Goal: Book appointment/travel/reservation

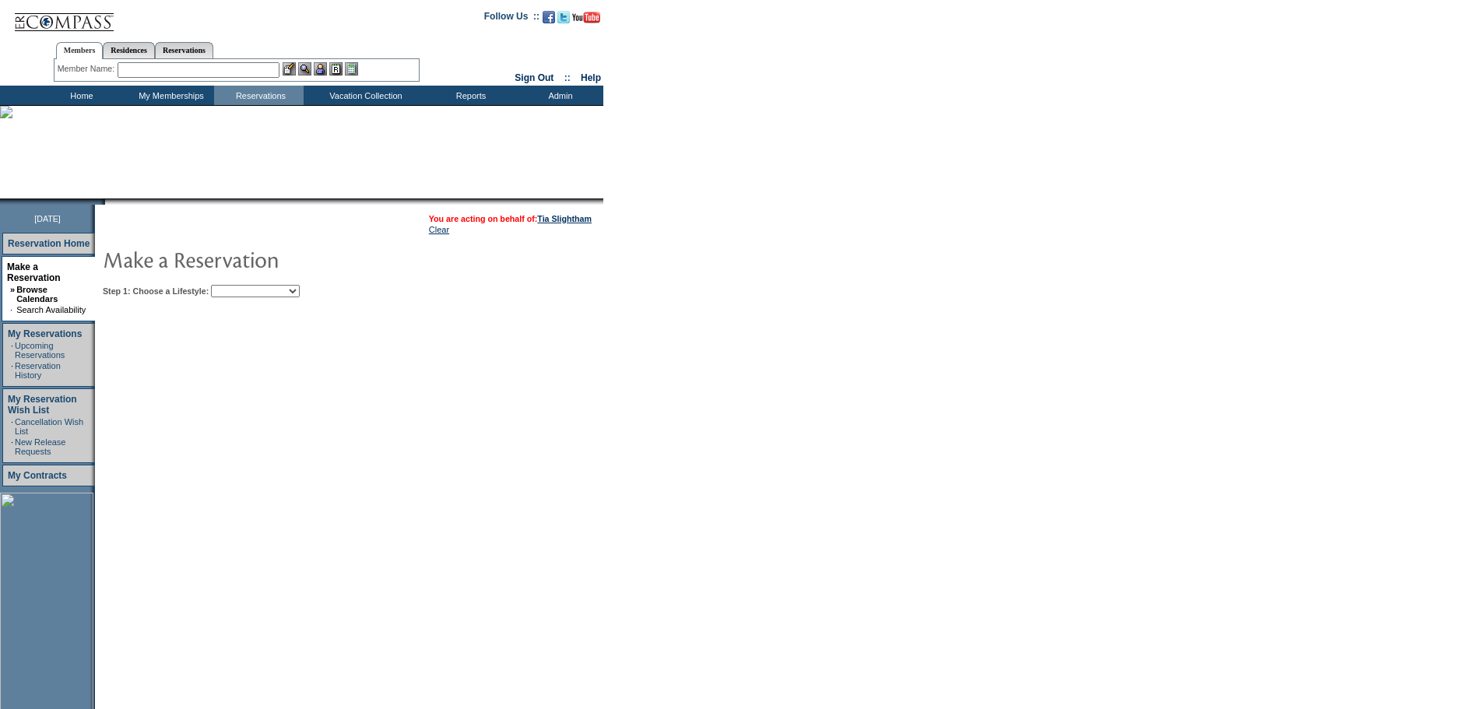
click at [300, 296] on select "Beach Leisure Metropolitan Mountain OIAL for Adventure OIAL for Couples OIAL fo…" at bounding box center [255, 291] width 89 height 12
select select "Beach"
click at [237, 287] on select "Beach Leisure Metropolitan Mountain OIAL for Adventure OIAL for Couples OIAL fo…" at bounding box center [255, 291] width 89 height 12
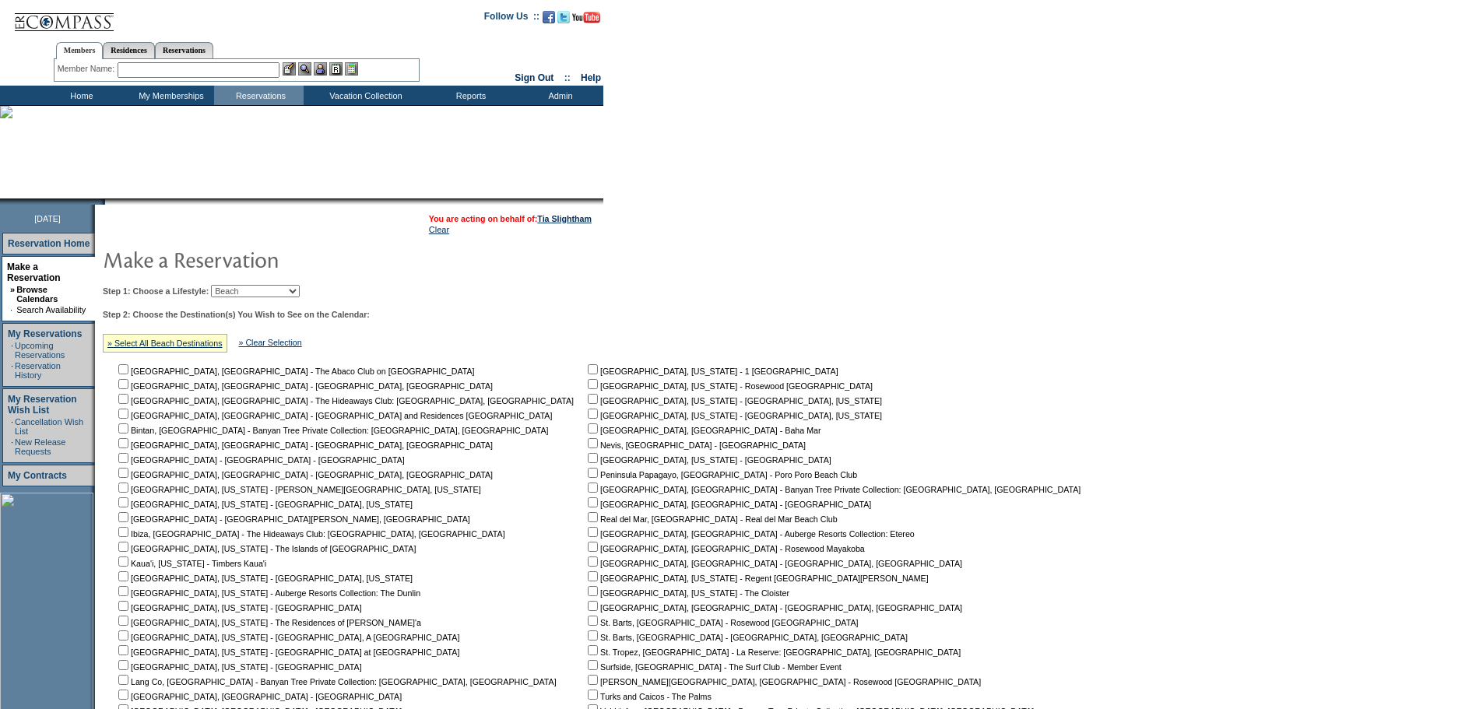
click at [588, 463] on input "checkbox" at bounding box center [593, 458] width 10 height 10
checkbox input "true"
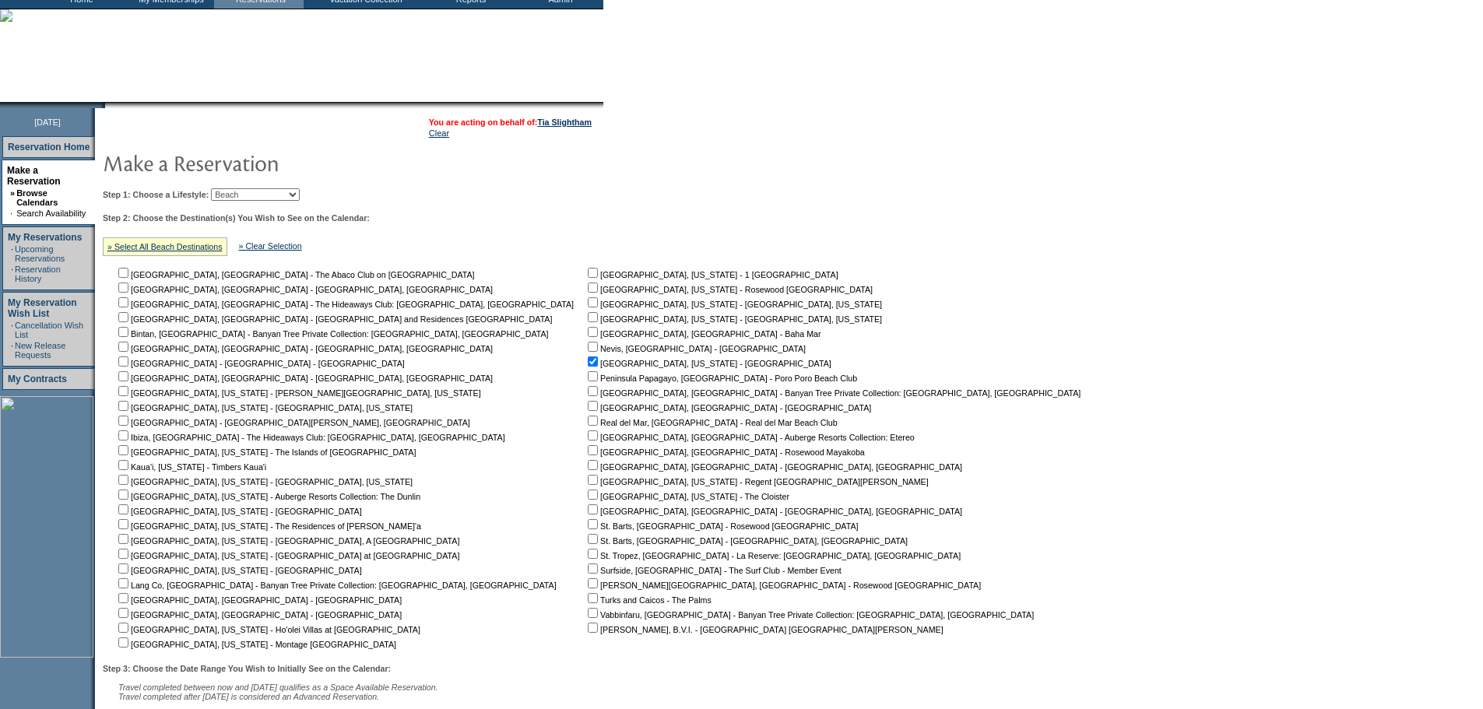
scroll to position [235, 0]
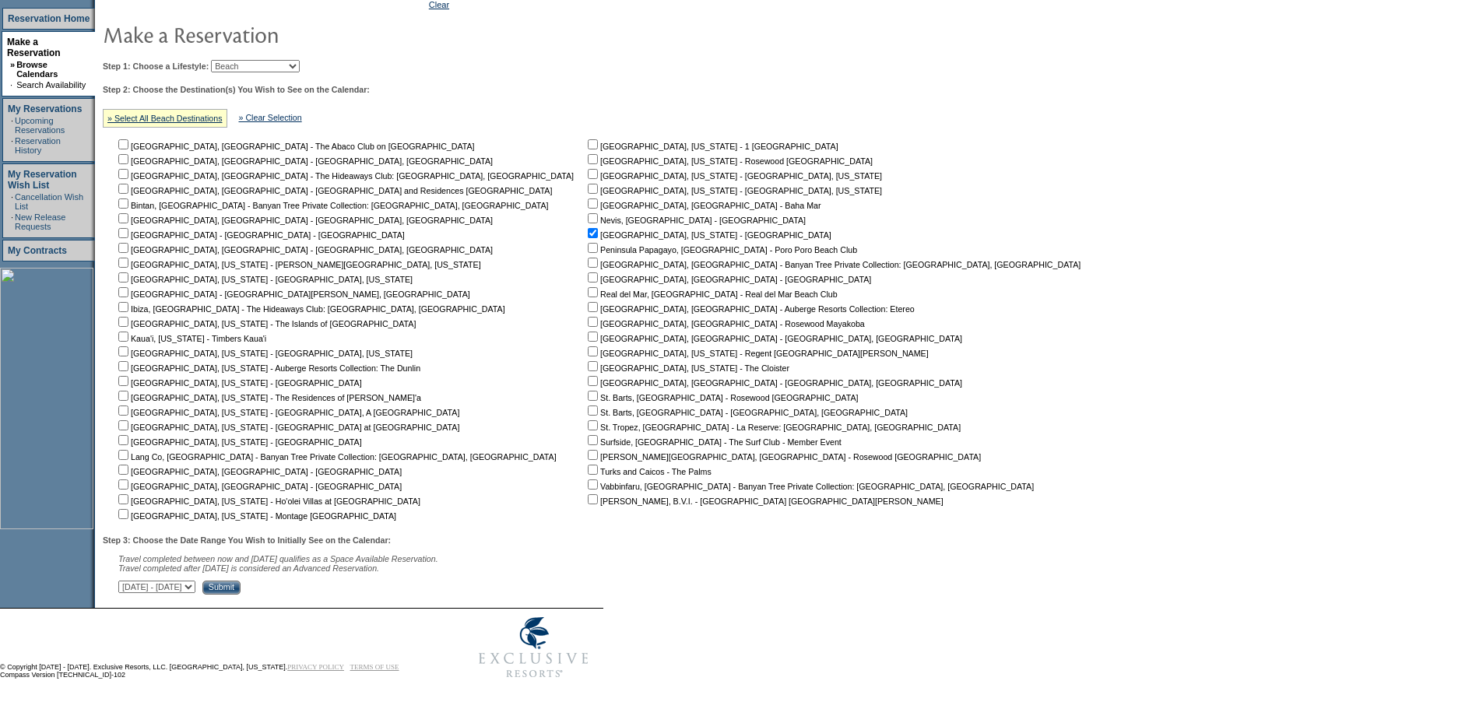
click at [241, 592] on input "Submit" at bounding box center [221, 588] width 38 height 14
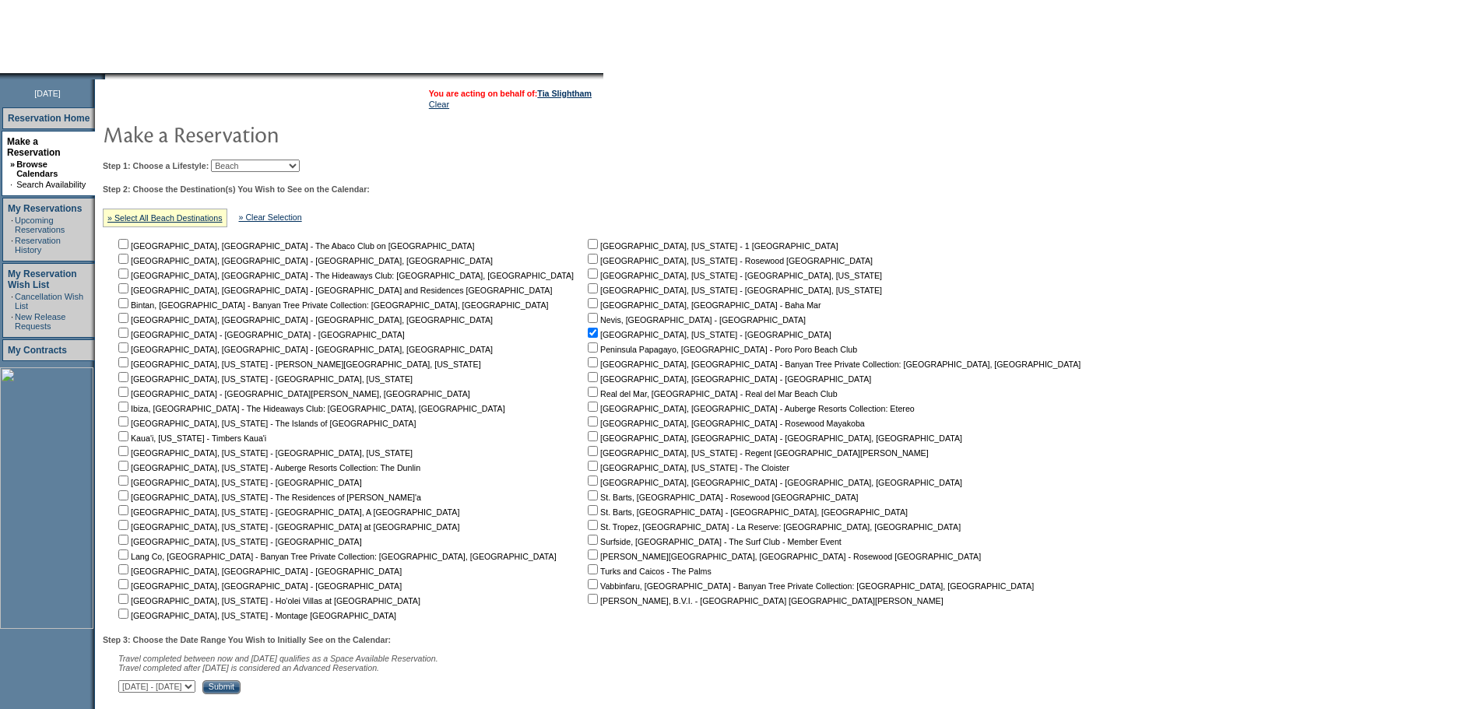
scroll to position [595, 0]
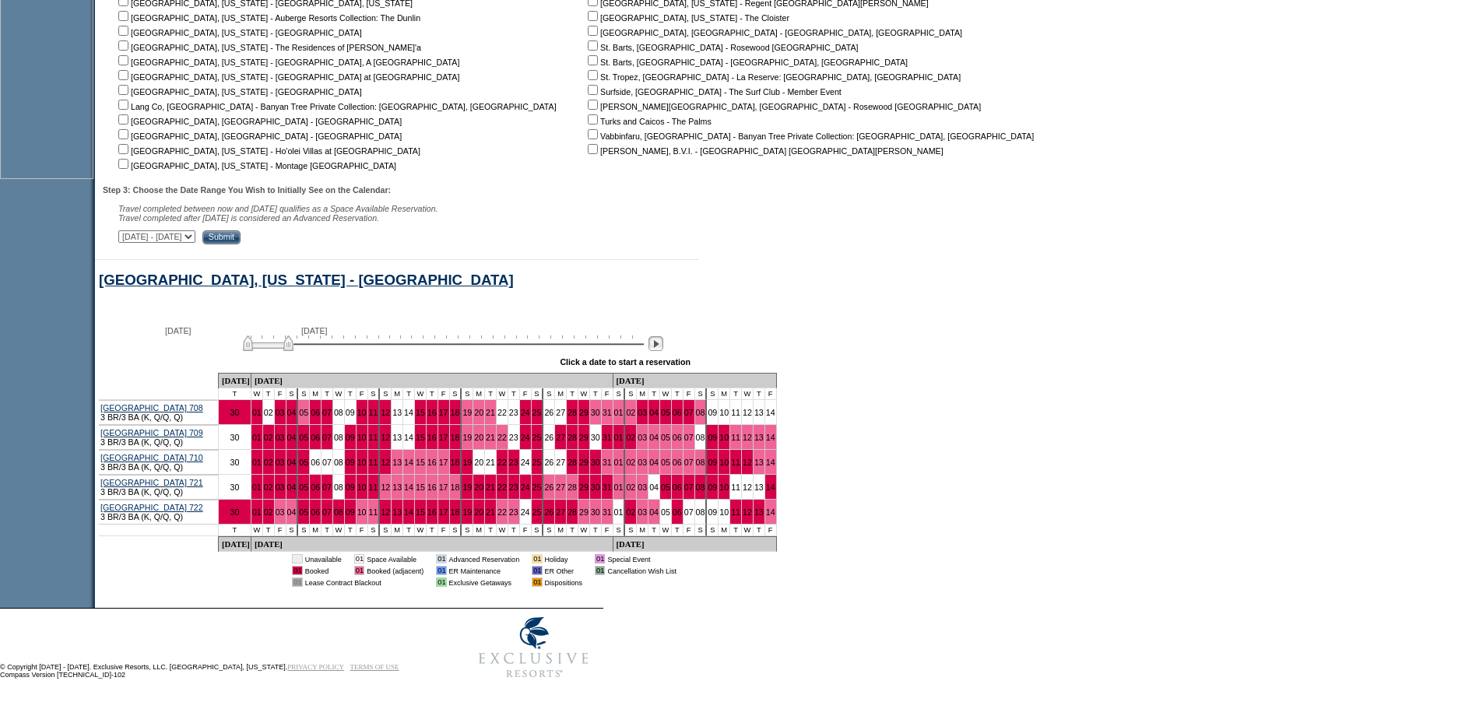
click at [663, 336] on img at bounding box center [656, 343] width 15 height 15
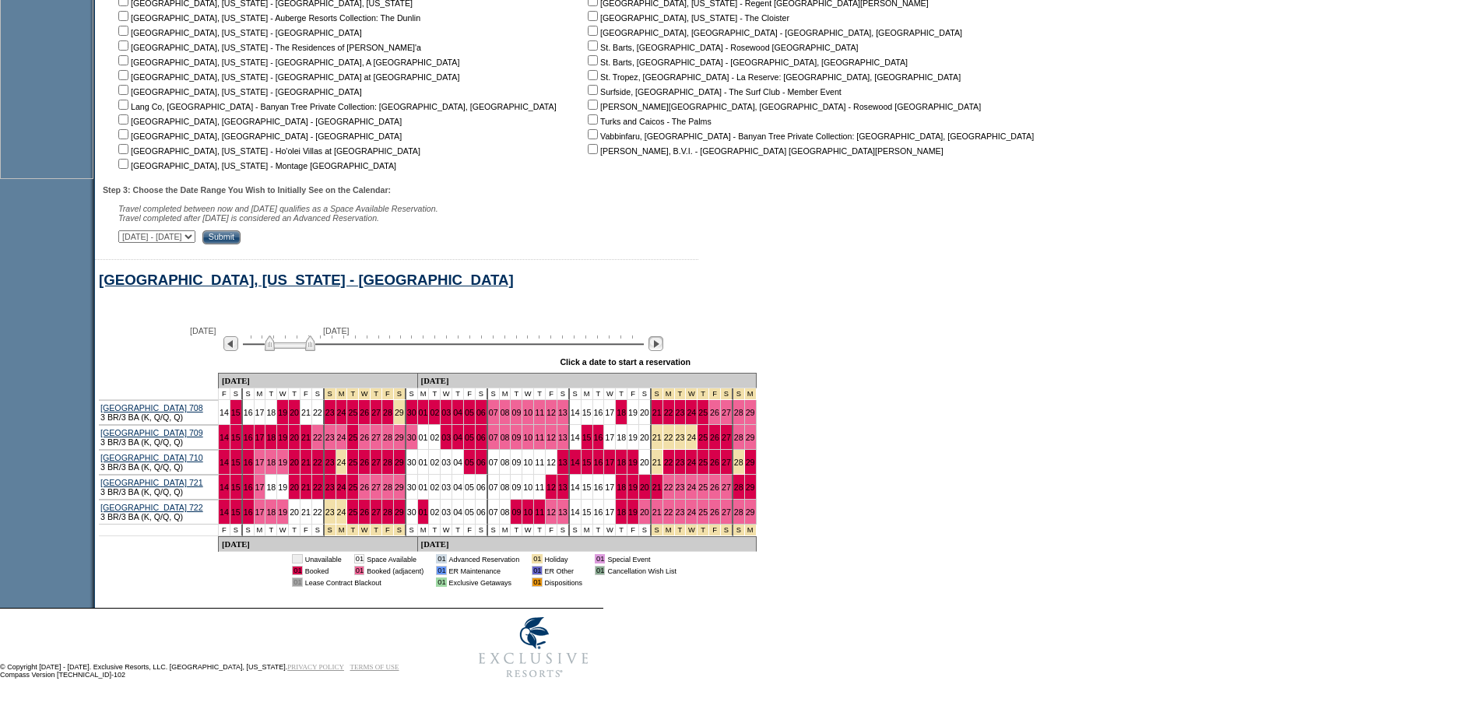
click at [663, 336] on img at bounding box center [656, 343] width 15 height 15
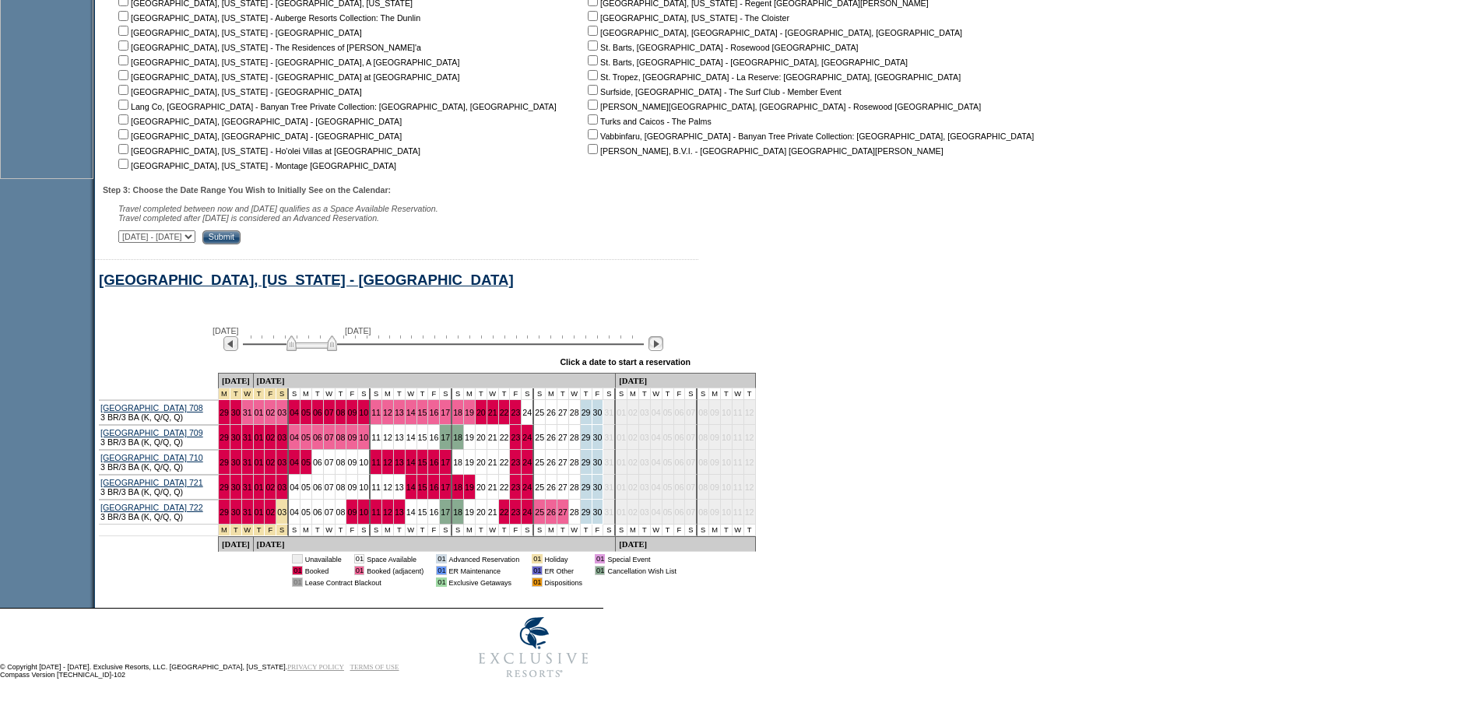
click at [663, 336] on img at bounding box center [656, 343] width 15 height 15
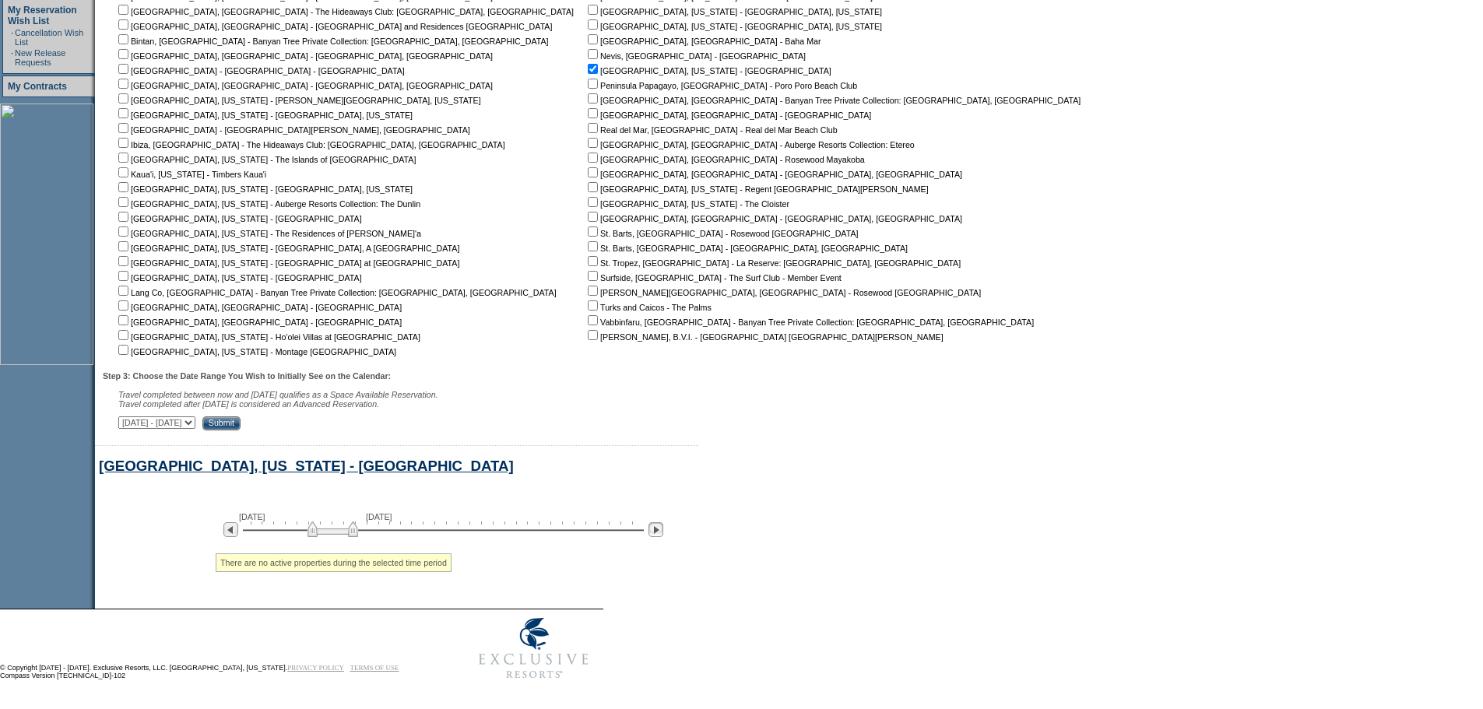
scroll to position [408, 0]
click at [238, 523] on img at bounding box center [230, 529] width 15 height 15
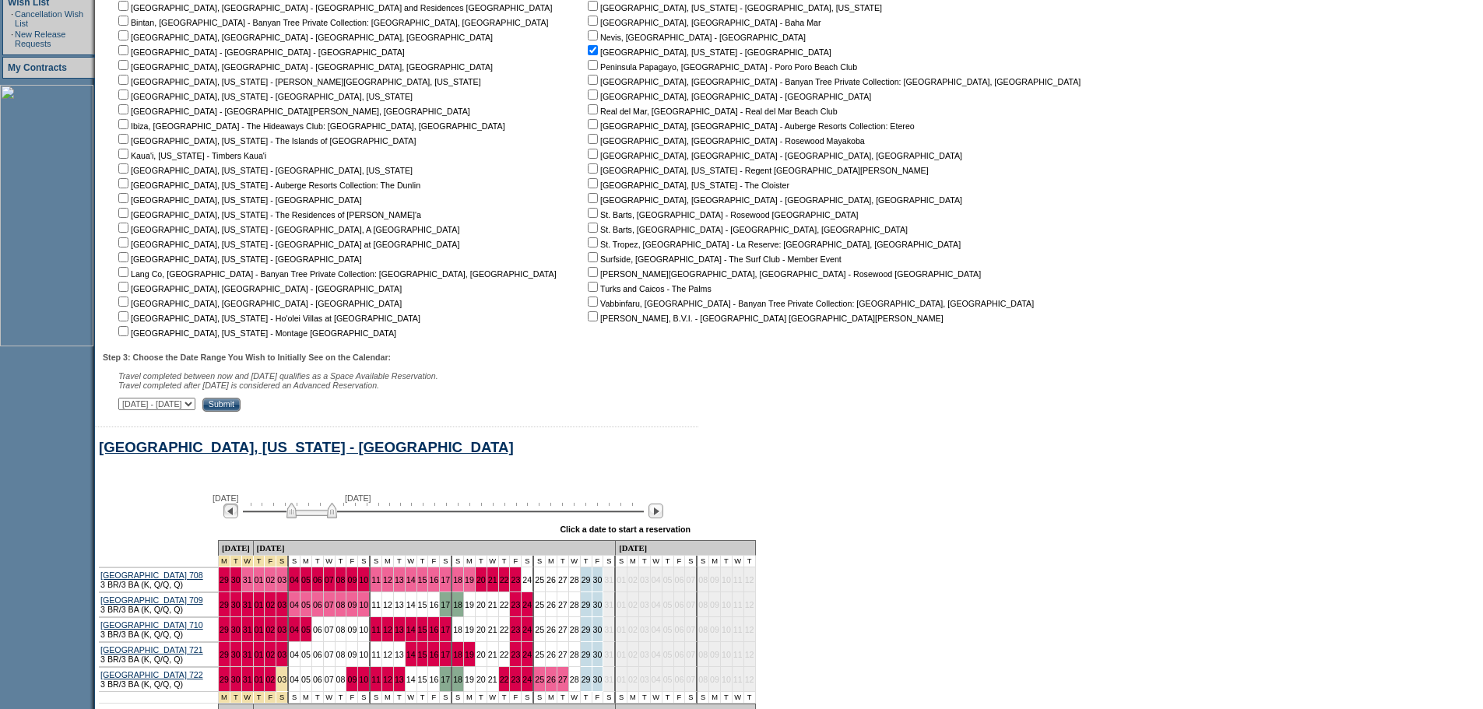
click at [238, 519] on img at bounding box center [230, 511] width 15 height 15
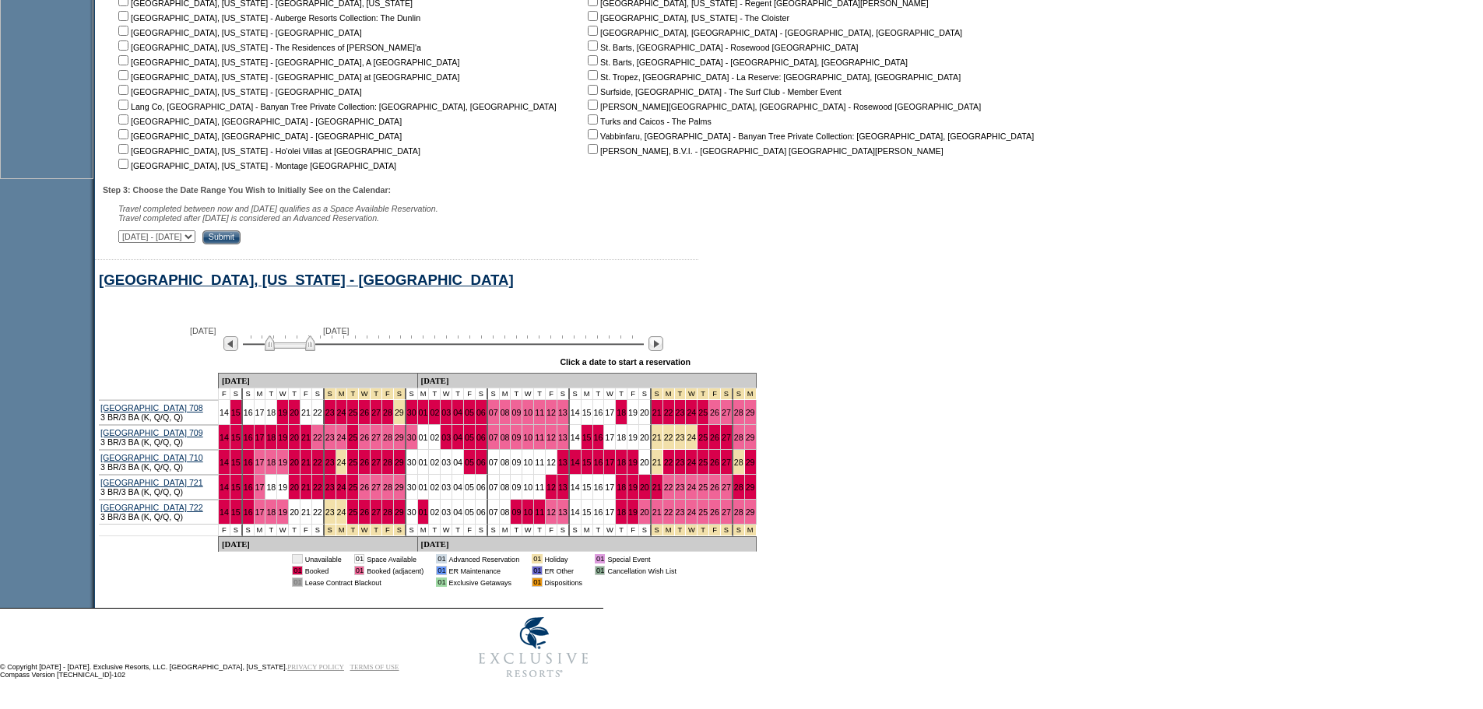
scroll to position [595, 0]
click at [663, 338] on img at bounding box center [656, 343] width 15 height 15
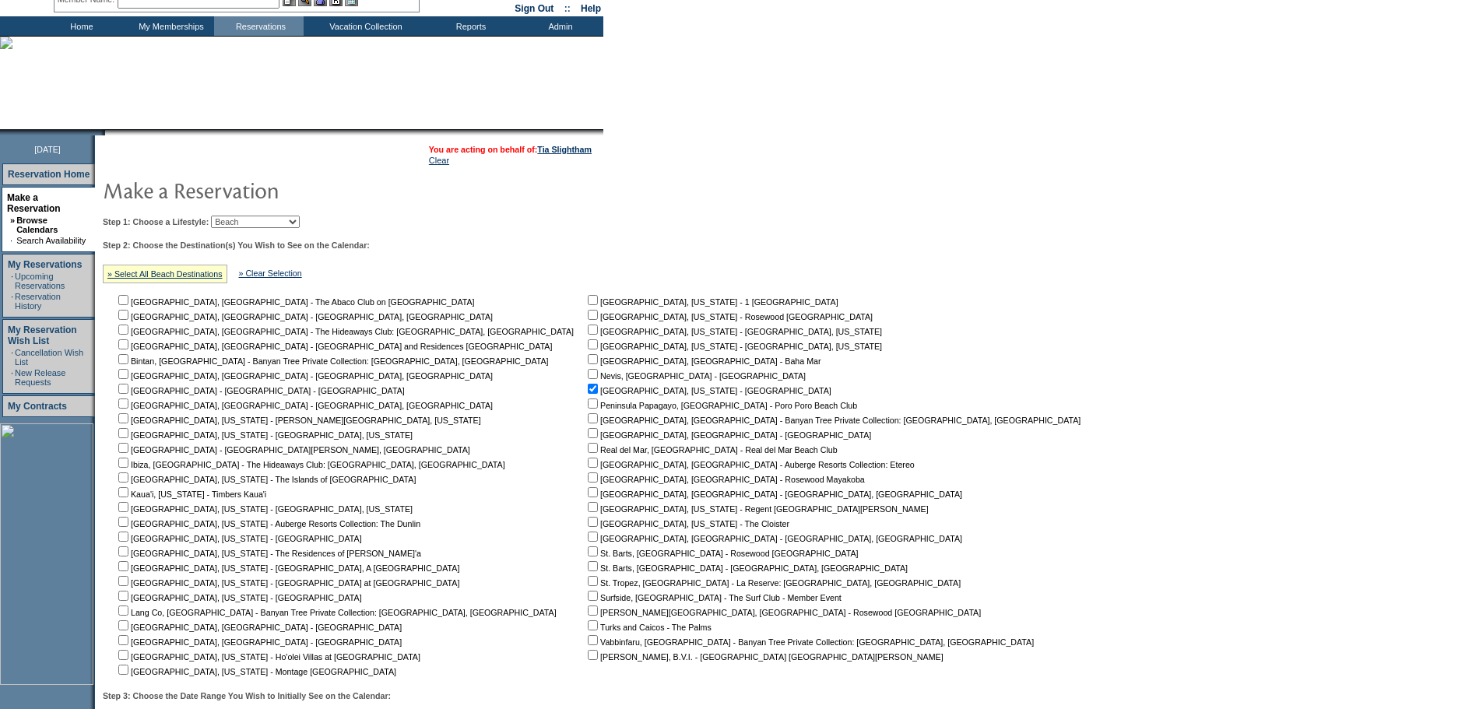
scroll to position [0, 0]
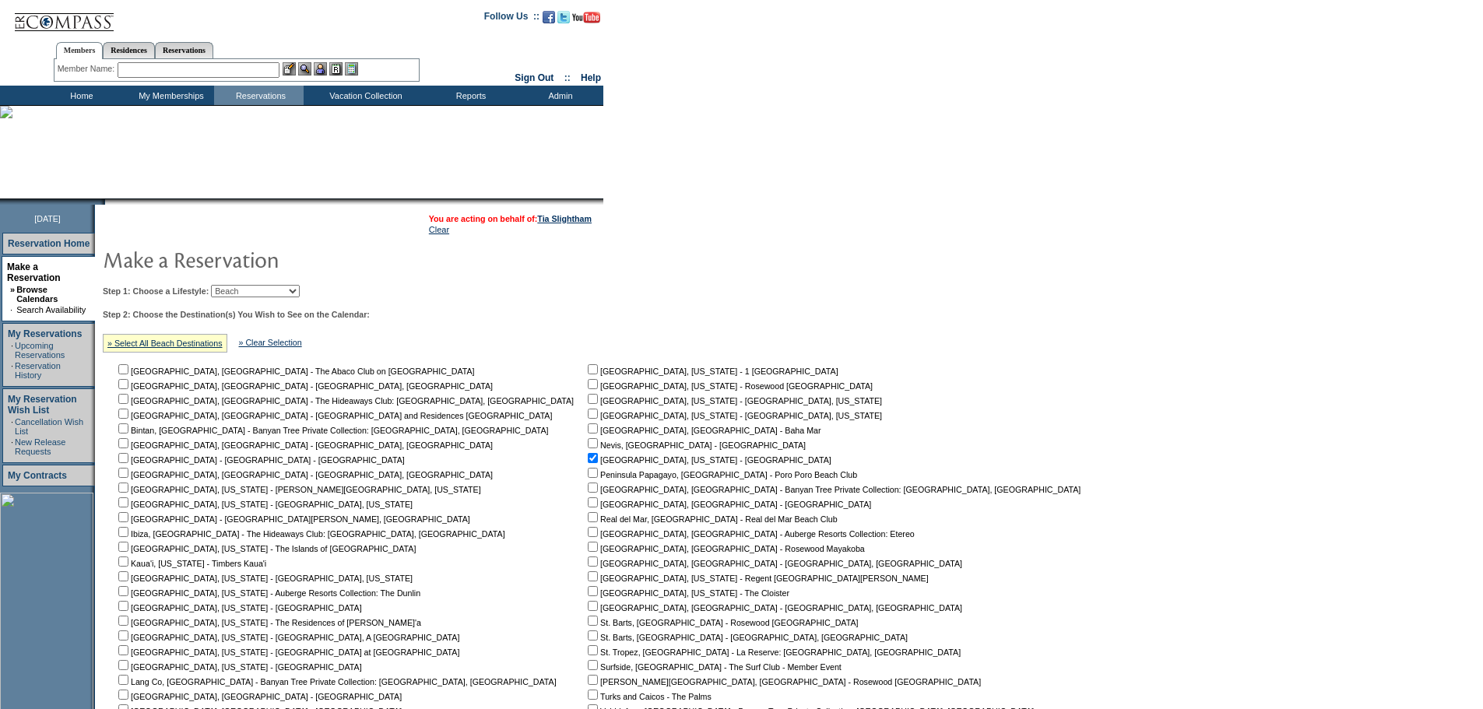
click at [585, 462] on nobr "[GEOGRAPHIC_DATA], [US_STATE] - [GEOGRAPHIC_DATA]" at bounding box center [708, 459] width 247 height 9
click at [588, 463] on input "checkbox" at bounding box center [593, 458] width 10 height 10
checkbox input "false"
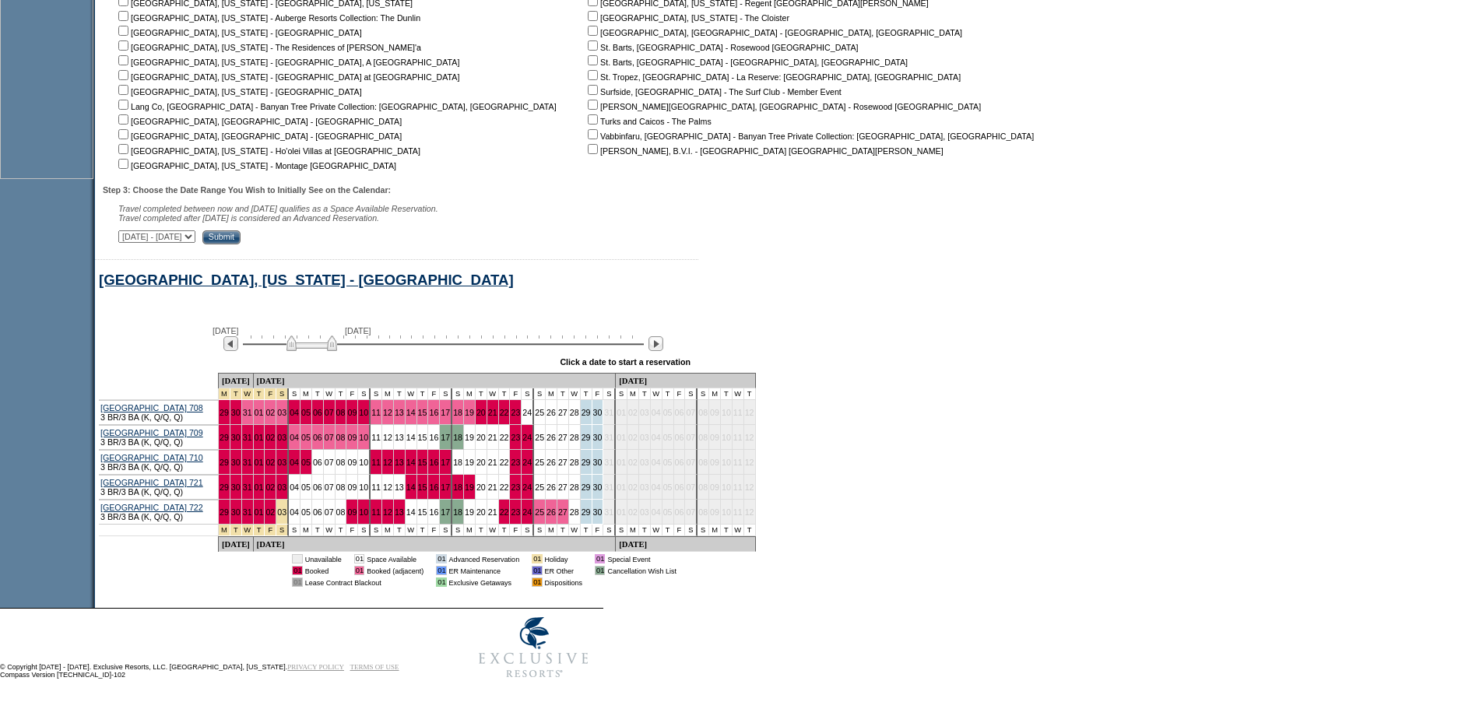
scroll to position [206, 0]
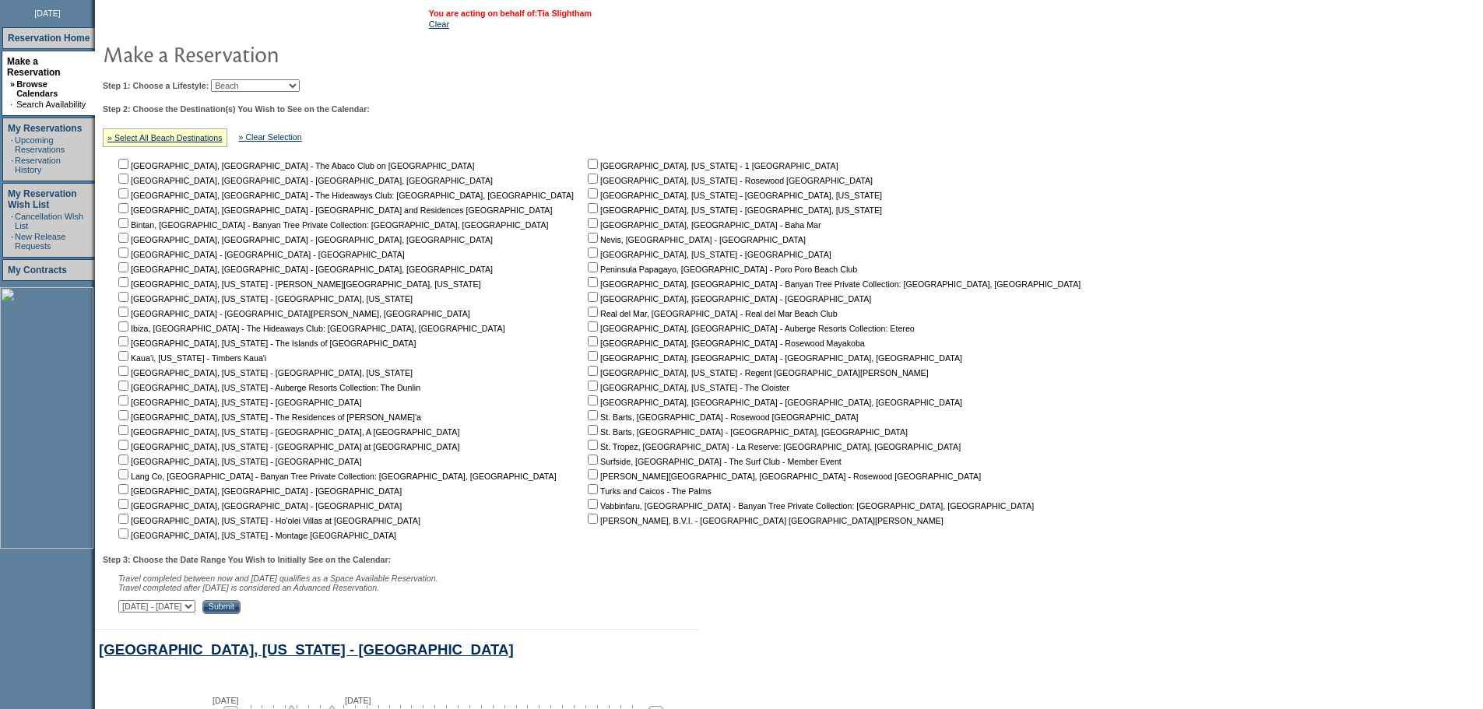
click at [561, 13] on link "Tia Slightham" at bounding box center [564, 13] width 54 height 9
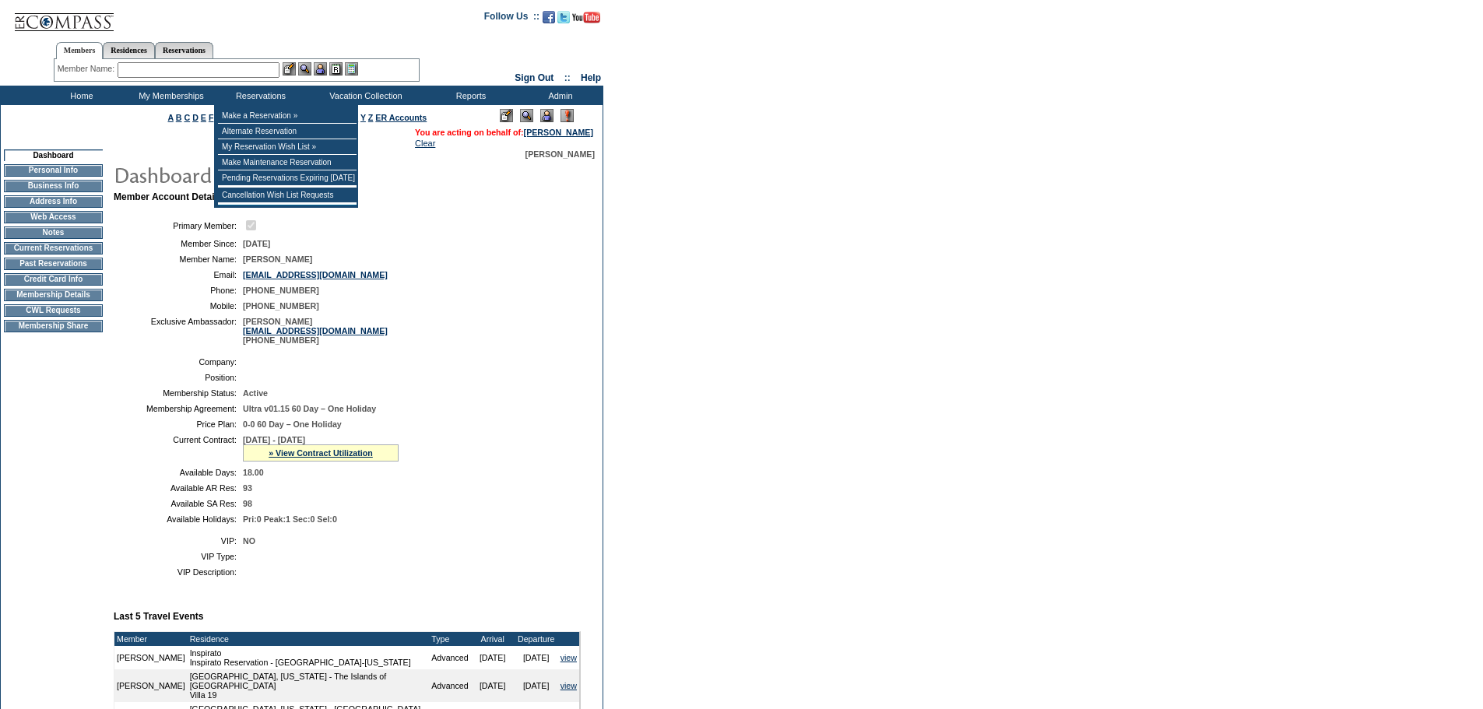
click at [262, 69] on input "text" at bounding box center [199, 70] width 162 height 16
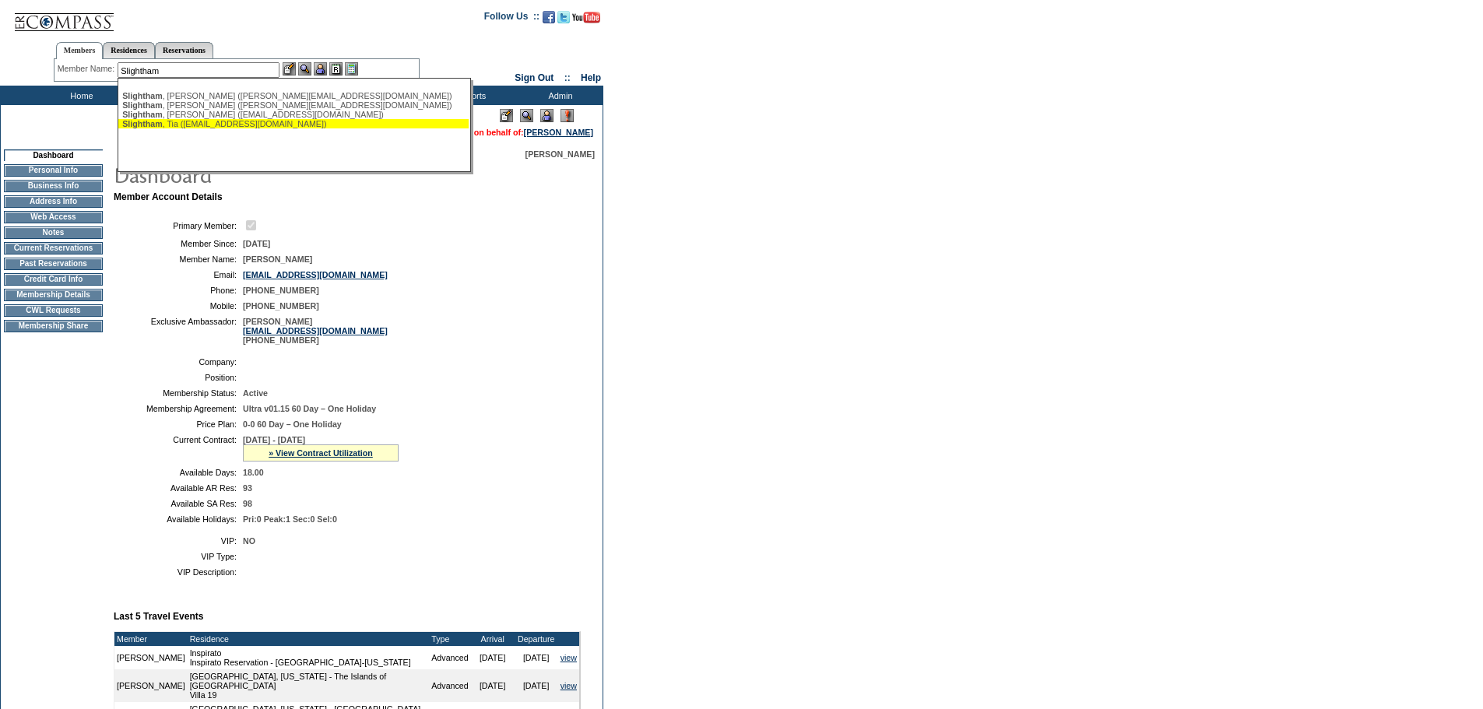
click at [275, 128] on div "Slightham , Tia (tslightham@gmail.com)" at bounding box center [293, 123] width 343 height 9
type input "Slightham, Tia (tslightham@gmail.com)"
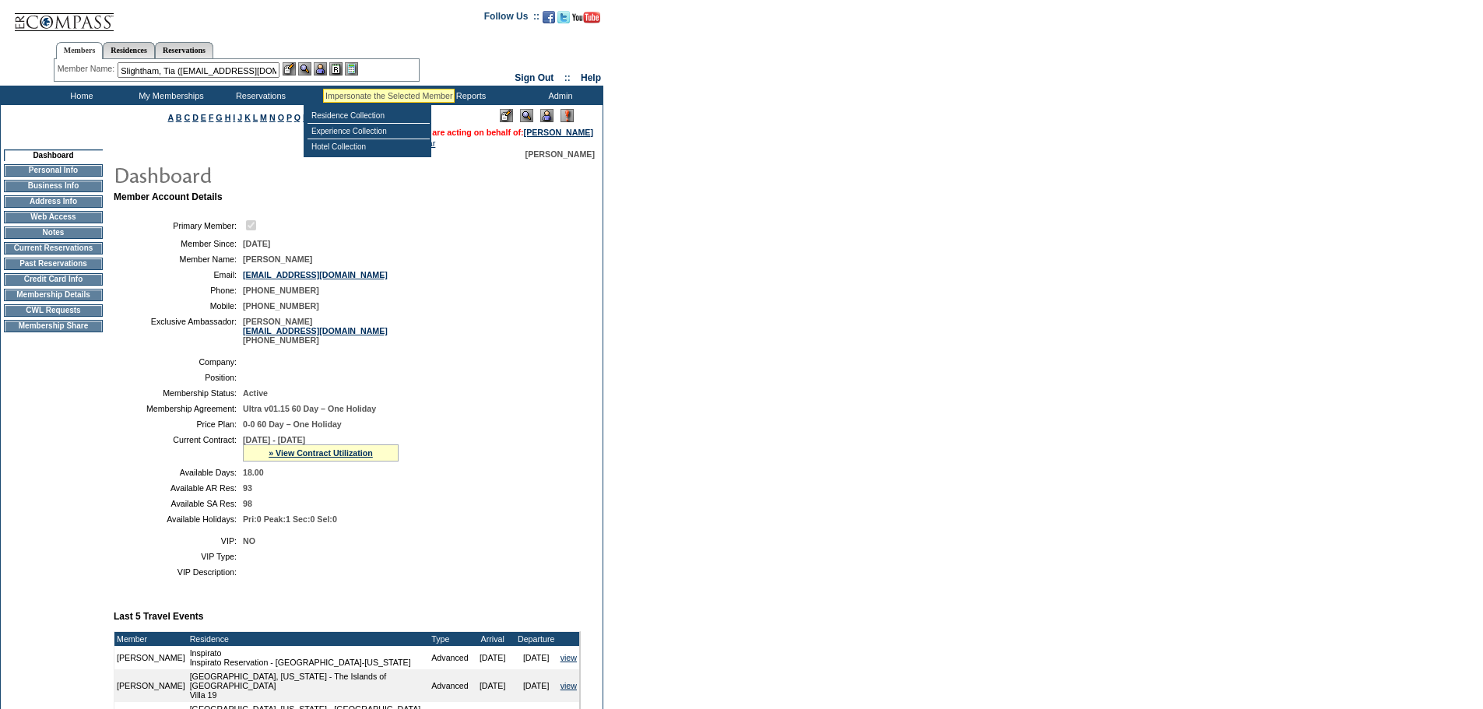
click at [325, 69] on img at bounding box center [320, 68] width 13 height 13
click at [304, 68] on img at bounding box center [304, 68] width 13 height 13
